Goal: Task Accomplishment & Management: Use online tool/utility

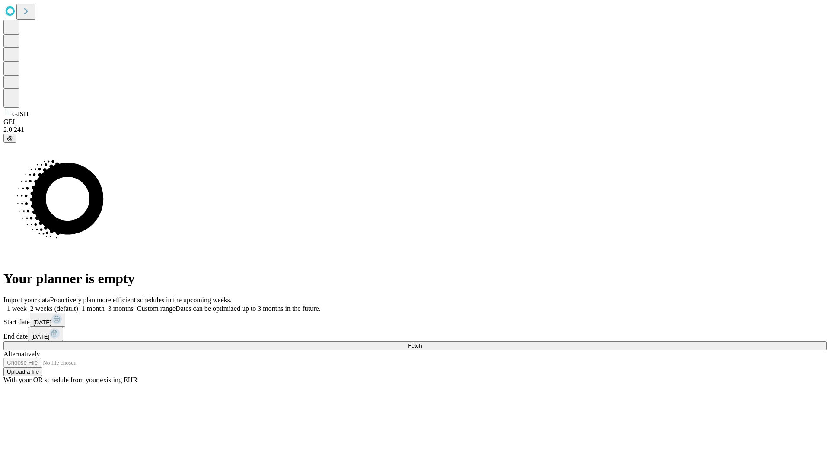
click at [422, 342] on span "Fetch" at bounding box center [415, 345] width 14 height 6
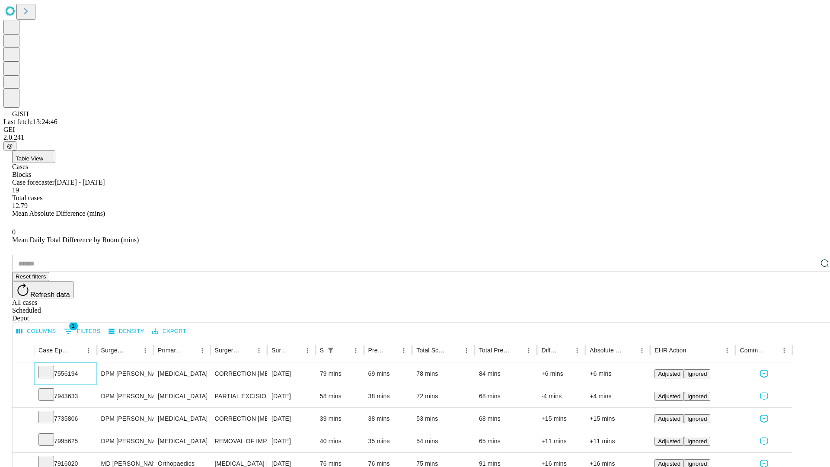
click at [51, 367] on icon at bounding box center [46, 371] width 9 height 9
